Goal: Check status: Check status

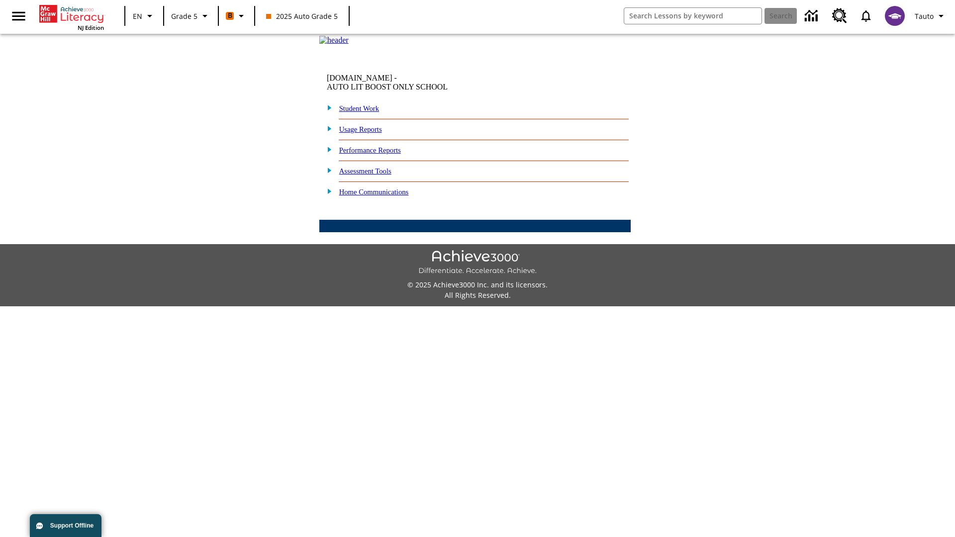
click at [380, 154] on link "Performance Reports" at bounding box center [370, 150] width 62 height 8
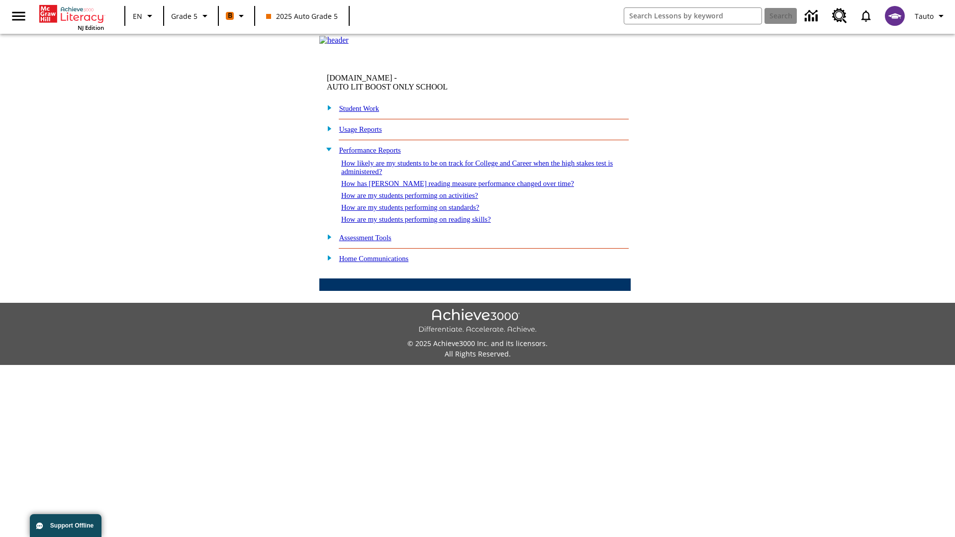
click at [419, 199] on link "How are my students performing on activities?" at bounding box center [409, 195] width 137 height 8
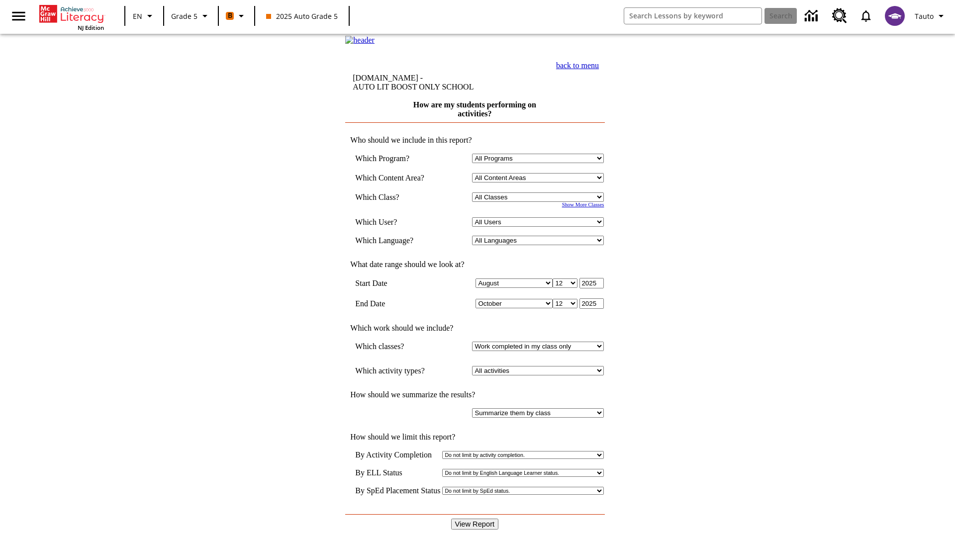
click at [540, 202] on select "Select a Class: All Classes 2025 Auto Grade 5 OL 2025 Auto Grade 6" at bounding box center [538, 196] width 132 height 9
select select "11133131"
click at [540, 227] on select "All Users Cat, Sautoen Cat, Sautoes Cat1, Sautoss Donotlogin, Sautoen Twoschool…" at bounding box center [538, 221] width 132 height 9
select select "21437107"
click at [475, 519] on input "View Report" at bounding box center [475, 524] width 48 height 11
